Goal: Task Accomplishment & Management: Use online tool/utility

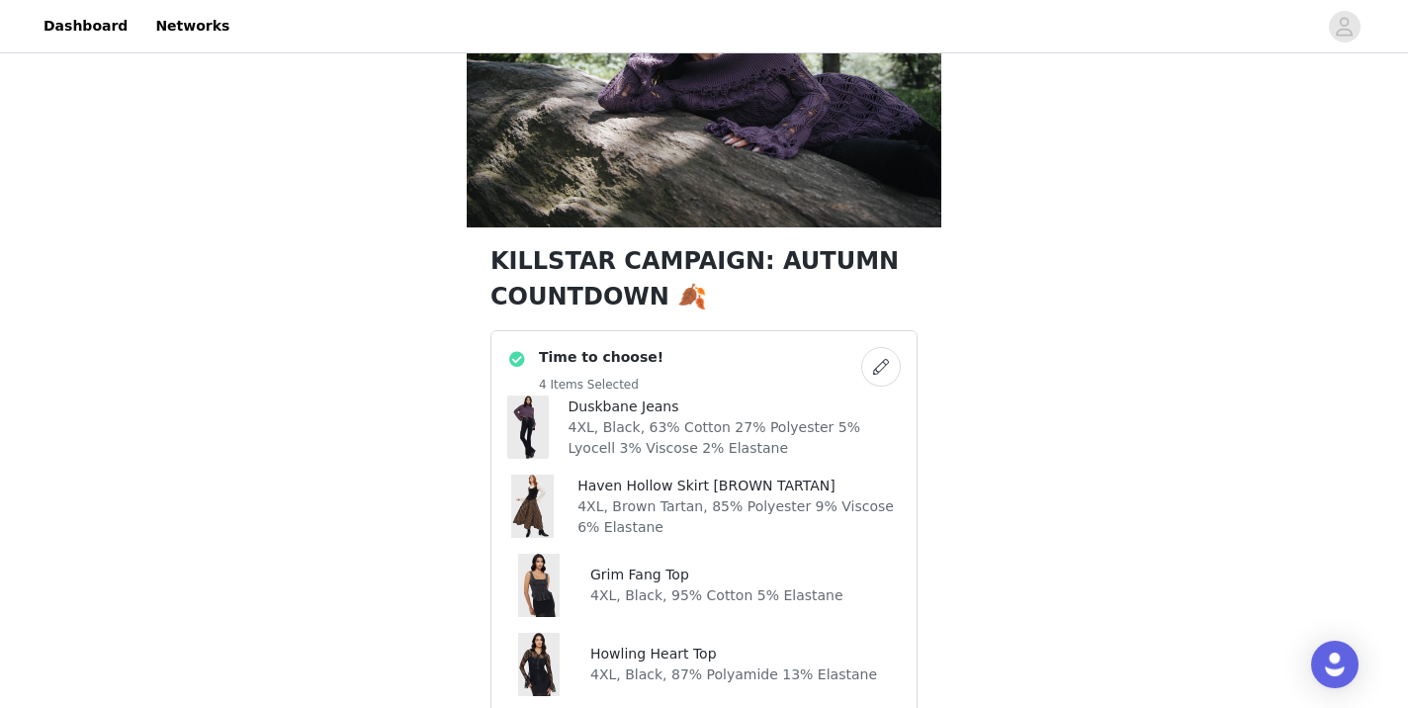
scroll to position [150, 0]
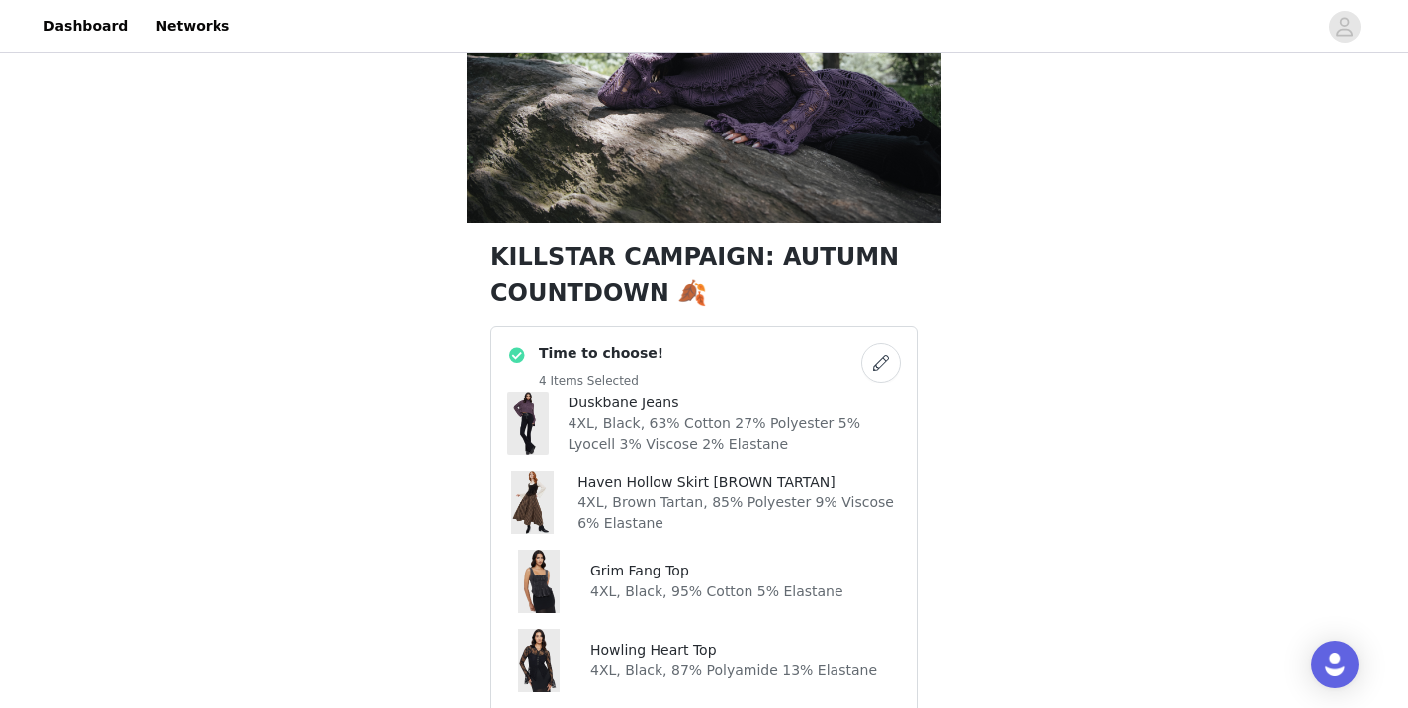
drag, startPoint x: 737, startPoint y: 253, endPoint x: 646, endPoint y: 306, distance: 106.3
click at [646, 306] on h1 "KILLSTAR CAMPAIGN: AUTUMN COUNTDOWN 🍂" at bounding box center [703, 274] width 427 height 71
copy h1 "AUTUMN COUNTDOWN"
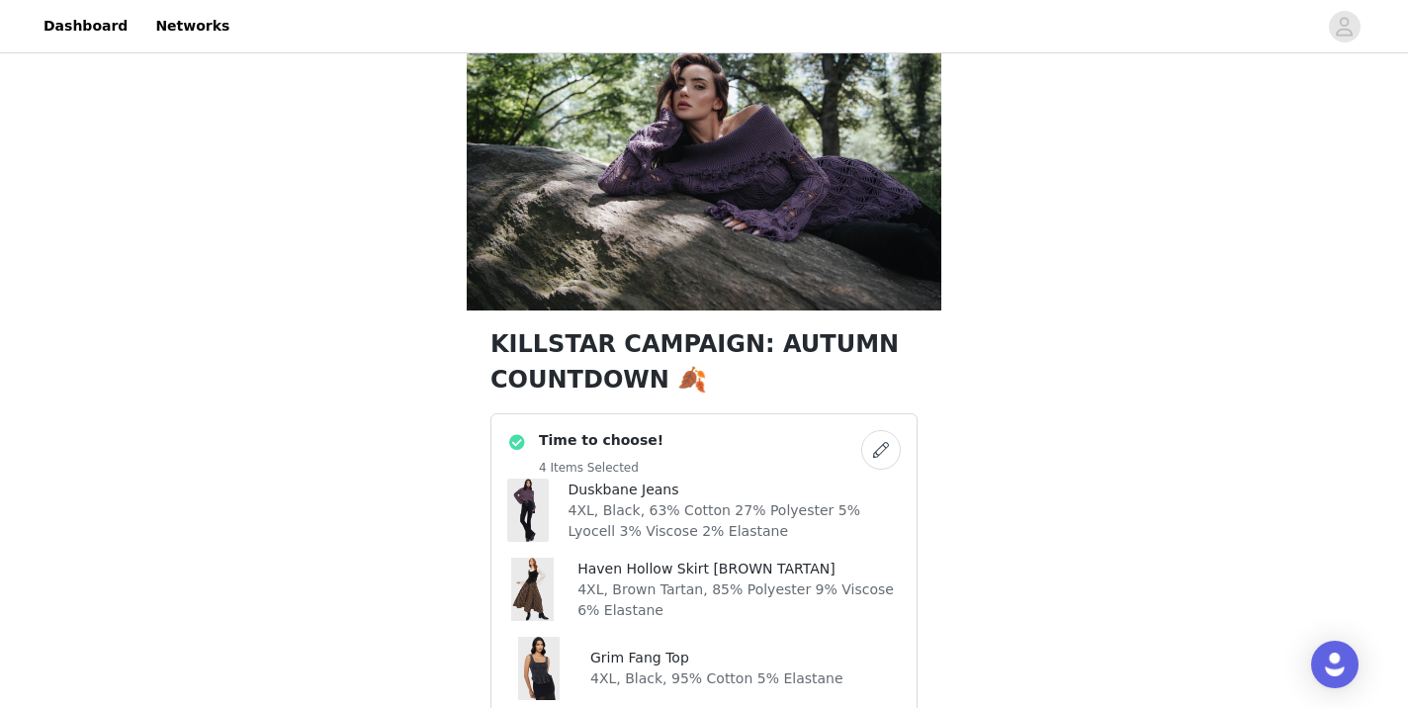
scroll to position [0, 0]
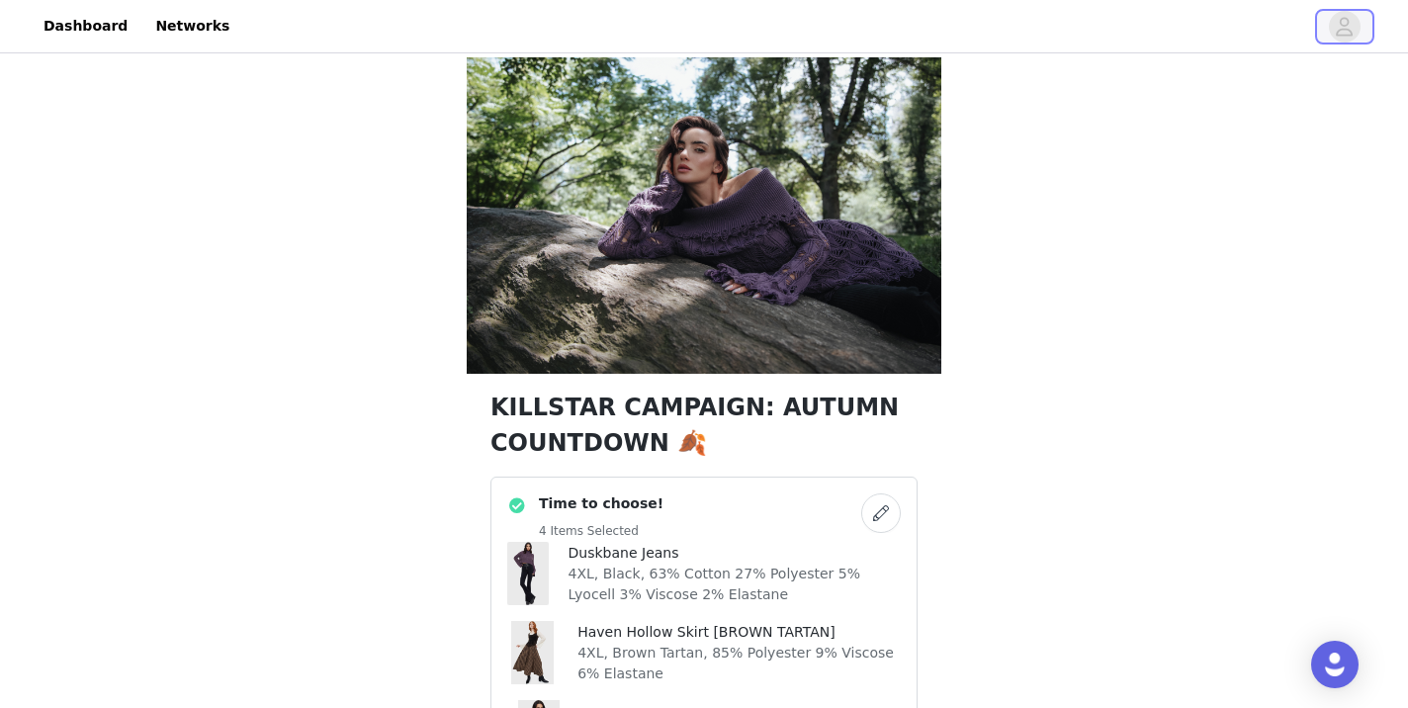
click at [1336, 35] on icon "avatar" at bounding box center [1344, 26] width 17 height 19
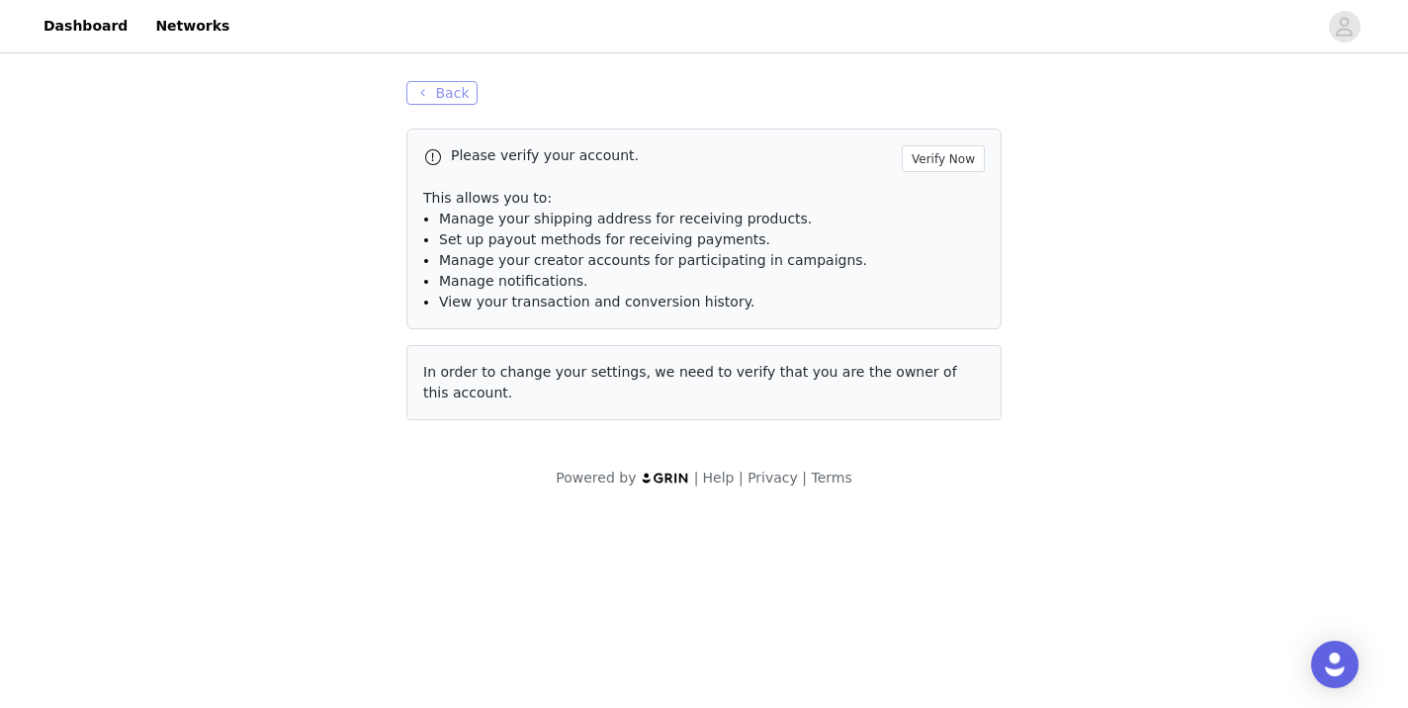
click at [426, 81] on button "Back" at bounding box center [441, 93] width 71 height 24
click at [439, 99] on button "Back" at bounding box center [441, 93] width 71 height 24
